Goal: Transaction & Acquisition: Purchase product/service

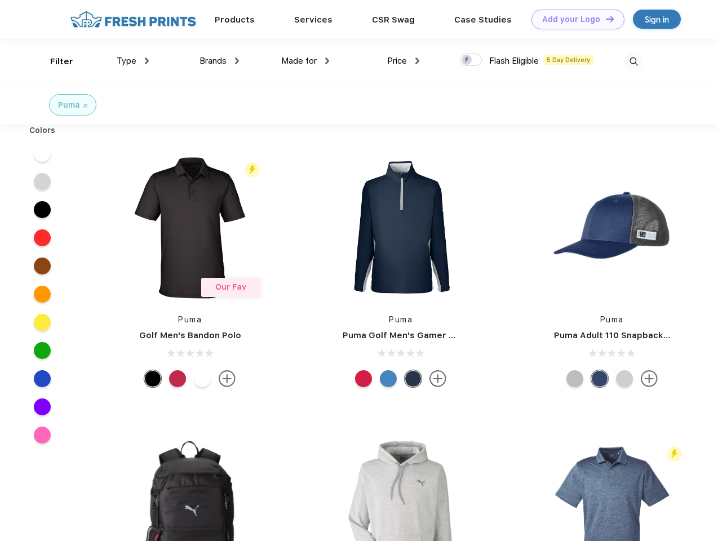
scroll to position [1, 0]
click at [574, 19] on link "Add your Logo Design Tool" at bounding box center [577, 20] width 93 height 20
click at [0, 0] on div "Design Tool" at bounding box center [0, 0] width 0 height 0
click at [604, 19] on link "Add your Logo Design Tool" at bounding box center [577, 20] width 93 height 20
click at [54, 61] on div "Filter" at bounding box center [61, 61] width 23 height 13
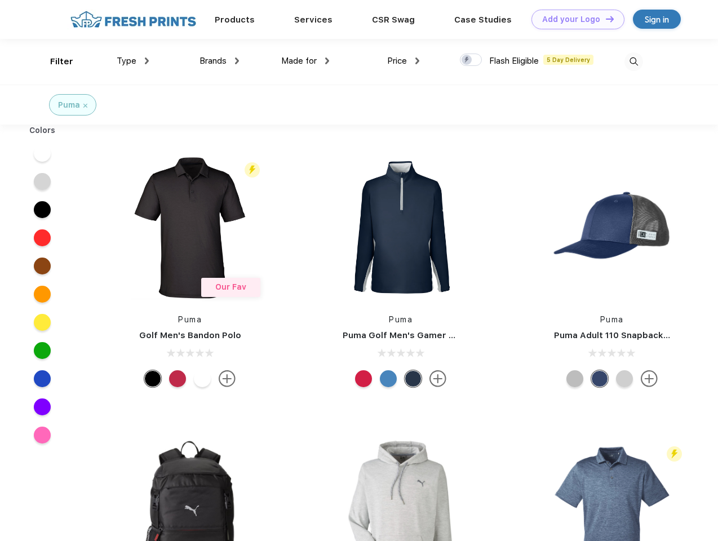
click at [133, 61] on span "Type" at bounding box center [127, 61] width 20 height 10
click at [219, 61] on span "Brands" at bounding box center [212, 61] width 27 height 10
click at [305, 61] on span "Made for" at bounding box center [298, 61] width 35 height 10
click at [403, 61] on span "Price" at bounding box center [397, 61] width 20 height 10
click at [471, 60] on div at bounding box center [471, 60] width 22 height 12
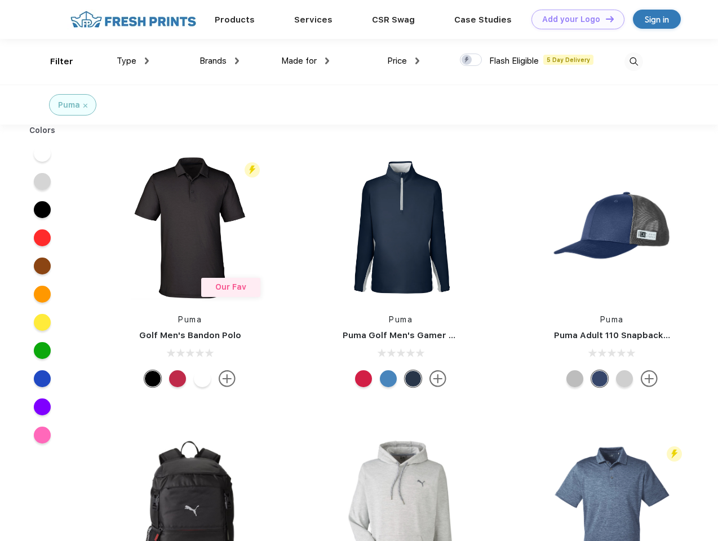
click at [467, 60] on input "checkbox" at bounding box center [463, 56] width 7 height 7
click at [633, 61] on img at bounding box center [633, 61] width 19 height 19
